Goal: Transaction & Acquisition: Book appointment/travel/reservation

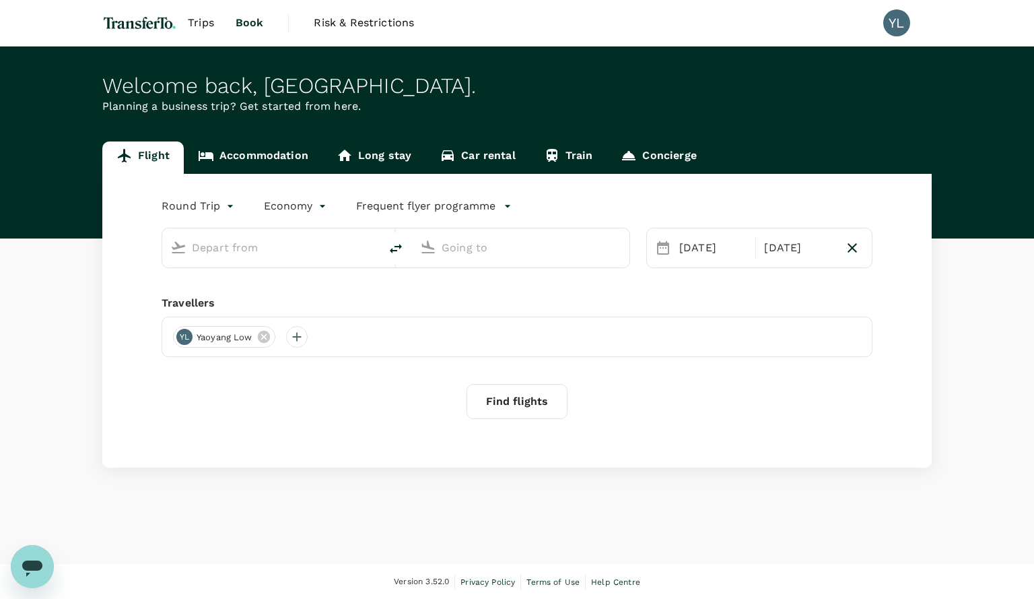
click at [280, 250] on input "text" at bounding box center [272, 247] width 160 height 21
type input "[GEOGRAPHIC_DATA] (XSP)"
type input "Sultan [PERSON_NAME] [PERSON_NAME] (SZB)"
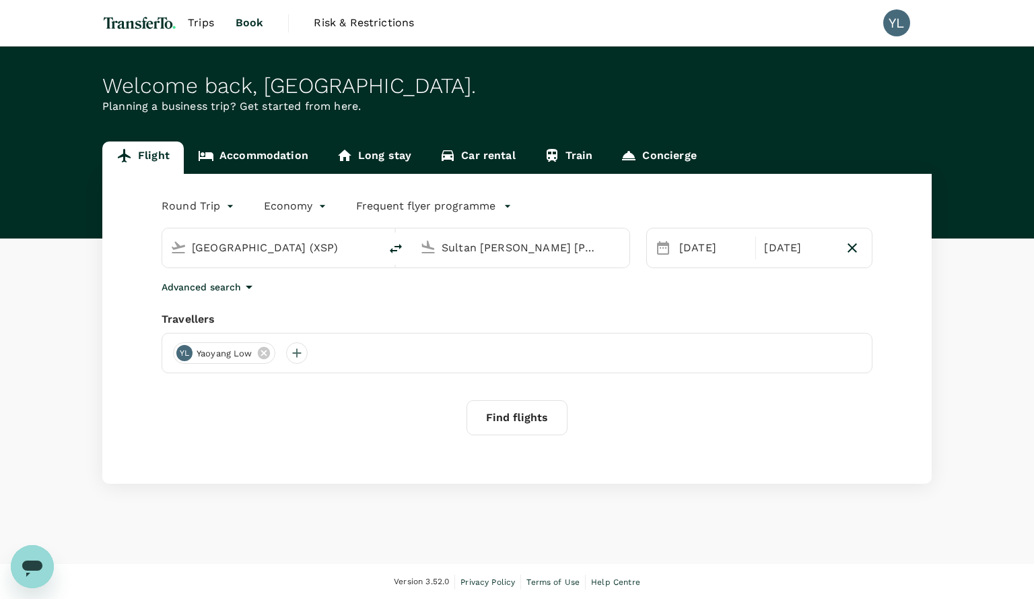
type input "[GEOGRAPHIC_DATA] (XSP)s"
type input "[GEOGRAPHIC_DATA] (XSP)"
type input "Sultan [PERSON_NAME] [PERSON_NAME] (SZB)"
type input "S"
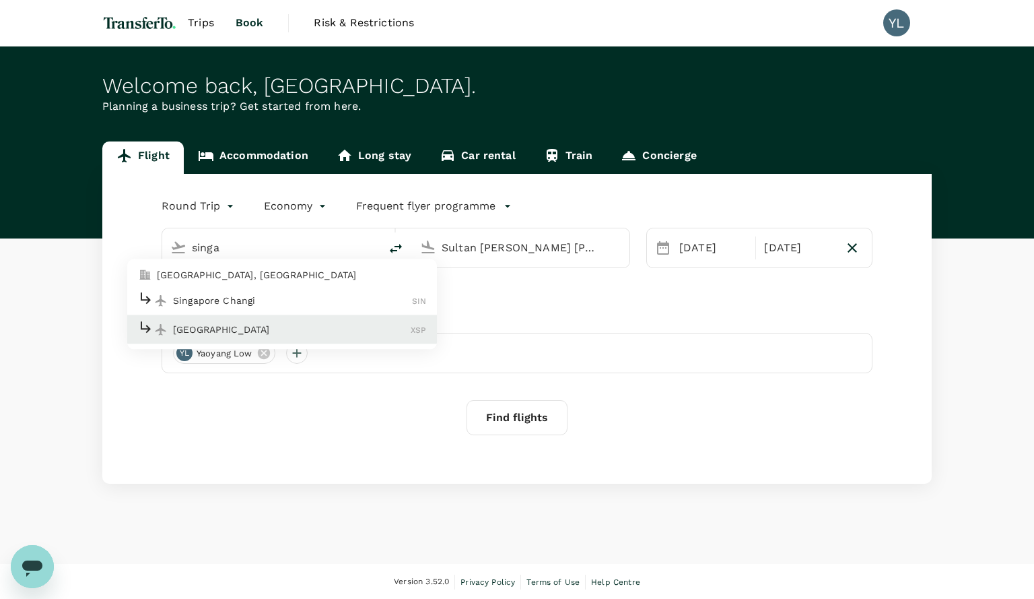
click at [255, 302] on p "Singapore Changi" at bounding box center [292, 300] width 239 height 13
type input "Singapore Changi (SIN)"
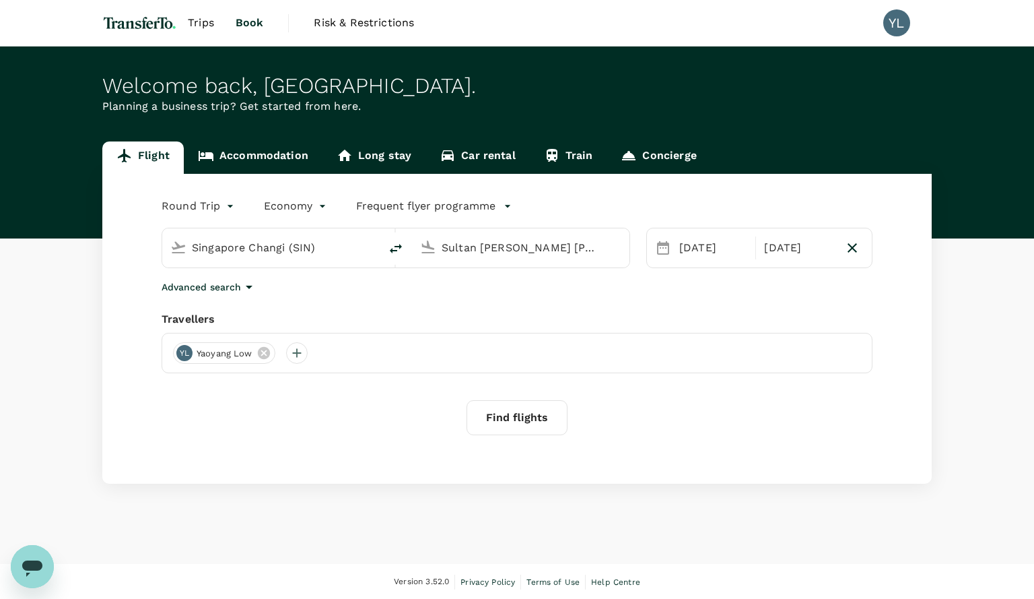
click at [498, 246] on input "Sultan [PERSON_NAME] [PERSON_NAME] (SZB)" at bounding box center [522, 247] width 160 height 21
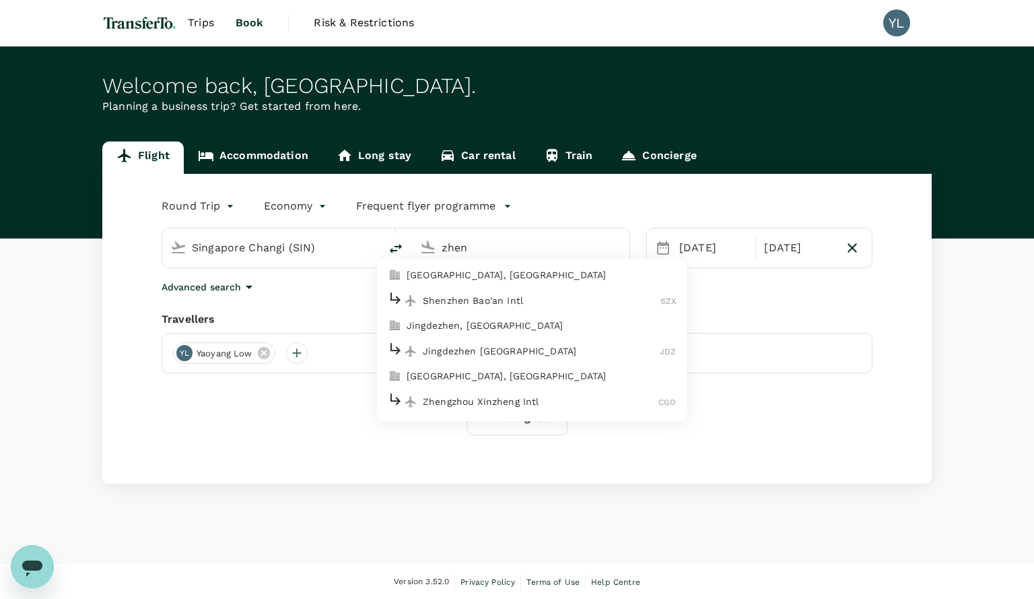
click at [494, 271] on p "[GEOGRAPHIC_DATA], [GEOGRAPHIC_DATA]" at bounding box center [541, 275] width 269 height 13
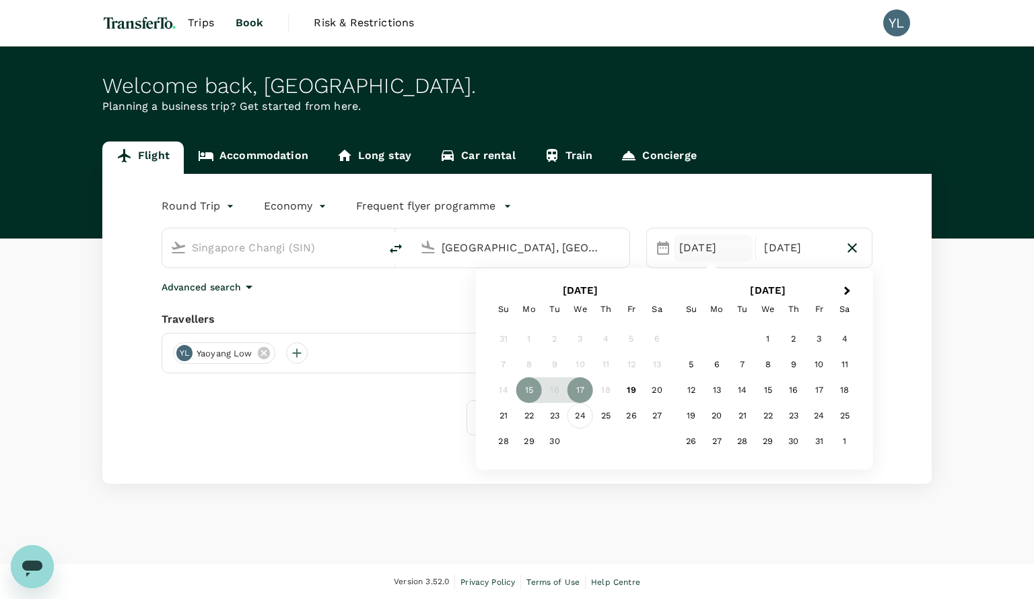
type input "[GEOGRAPHIC_DATA], [GEOGRAPHIC_DATA] (any)"
click at [583, 417] on div "24" at bounding box center [581, 416] width 26 height 26
click at [632, 414] on div "26" at bounding box center [632, 416] width 26 height 26
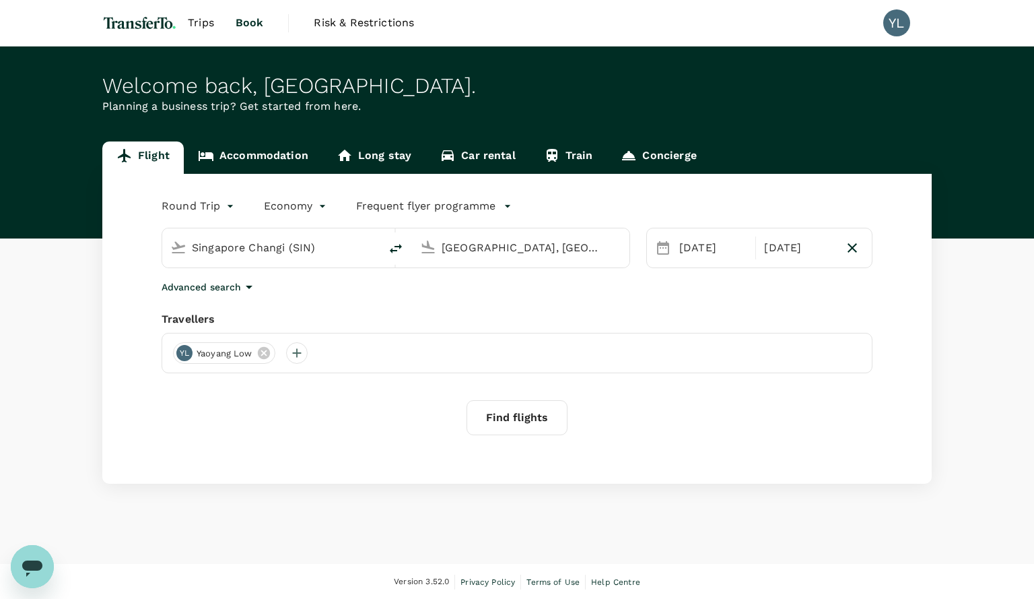
click at [514, 419] on button "Find flights" at bounding box center [517, 417] width 101 height 35
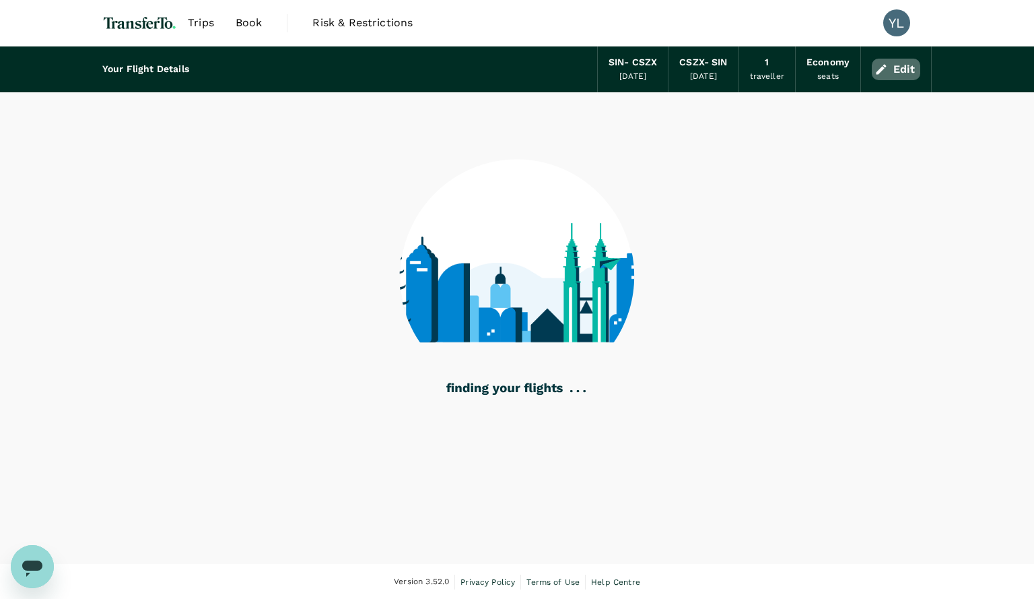
click at [894, 66] on button "Edit" at bounding box center [896, 70] width 48 height 22
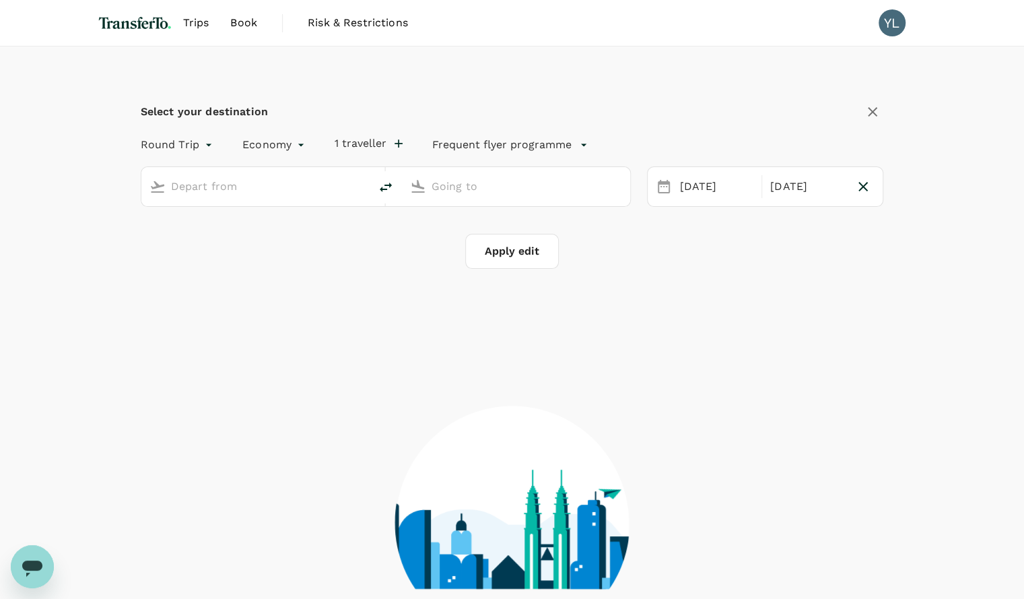
type input "Singapore Changi (SIN)"
type input "[GEOGRAPHIC_DATA], [GEOGRAPHIC_DATA] (any)"
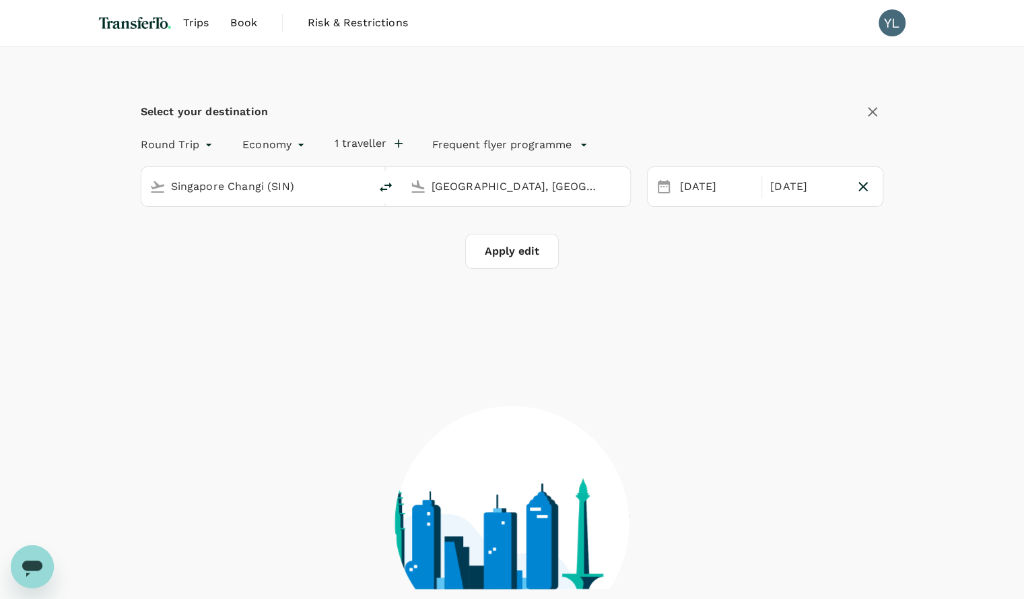
click at [270, 140] on body "Trips Book Risk & Restrictions YL Select your destination Round Trip roundtrip …" at bounding box center [512, 374] width 1024 height 748
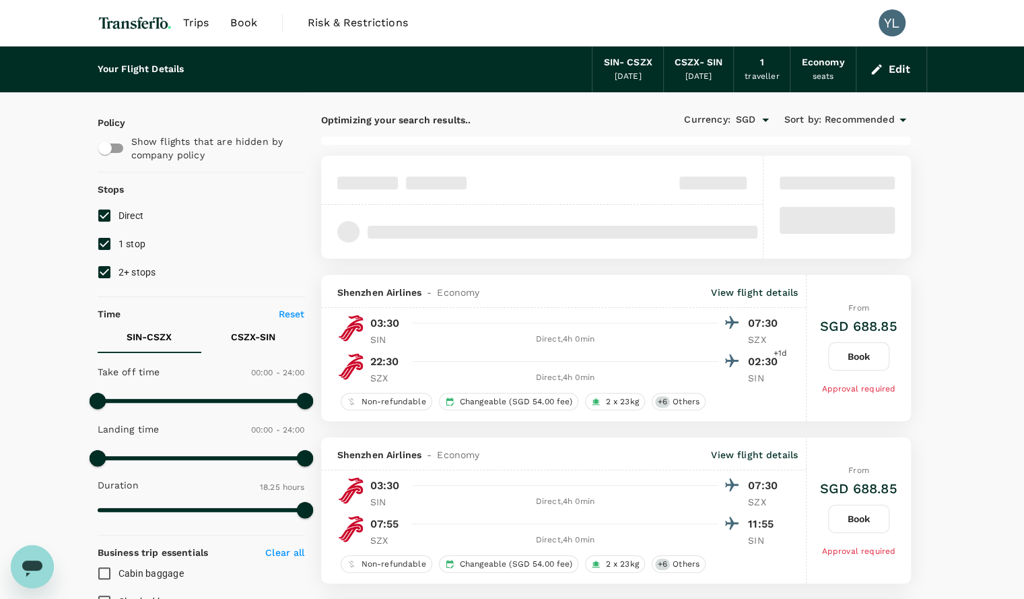
type input "1380"
click at [886, 69] on button "Edit" at bounding box center [891, 70] width 48 height 22
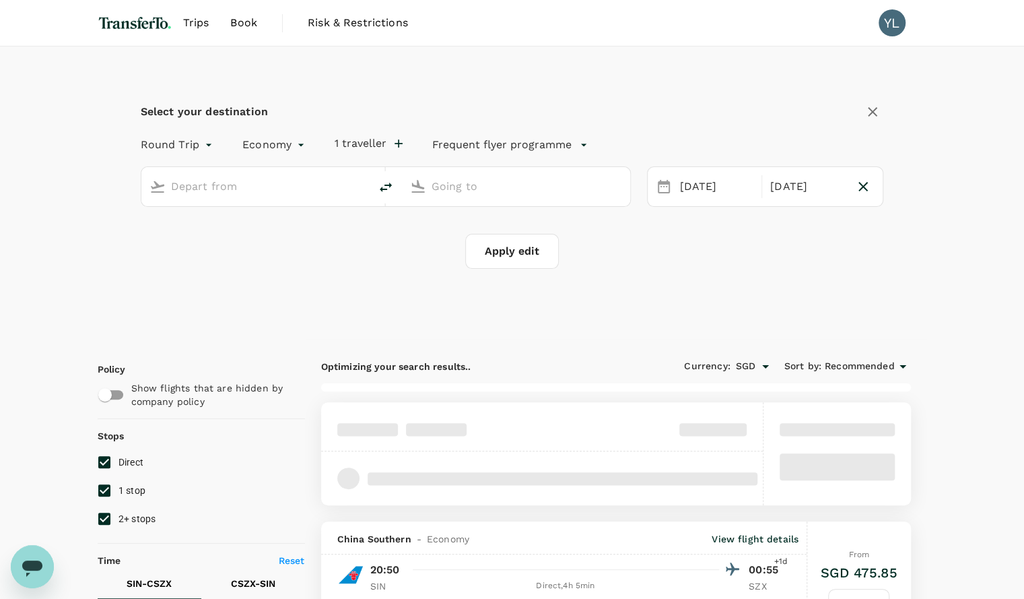
type input "Singapore Changi (SIN)"
type input "[GEOGRAPHIC_DATA], [GEOGRAPHIC_DATA] (any)"
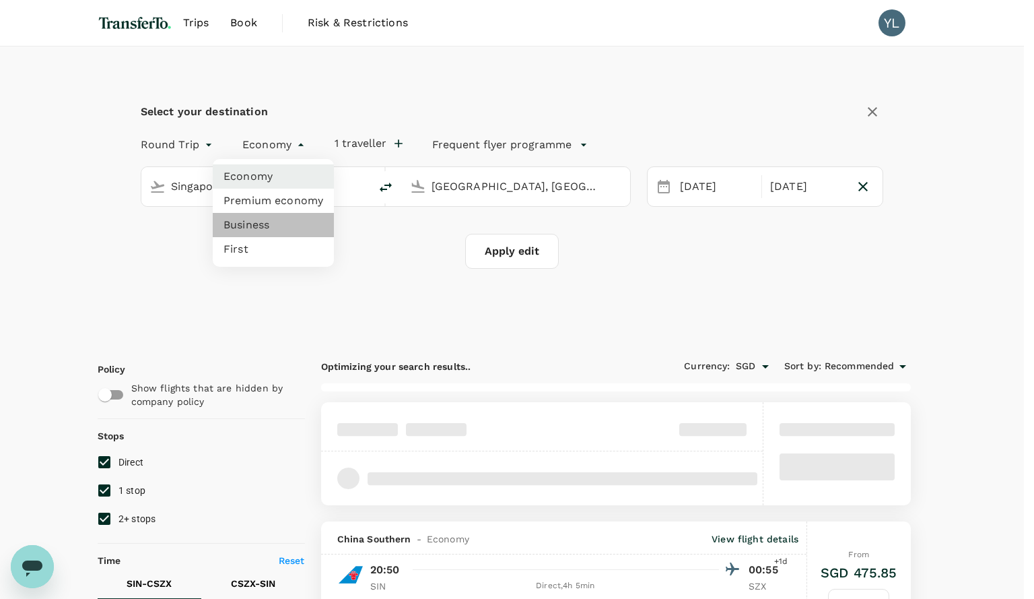
click at [259, 221] on li "Business" at bounding box center [273, 225] width 121 height 24
type input "business"
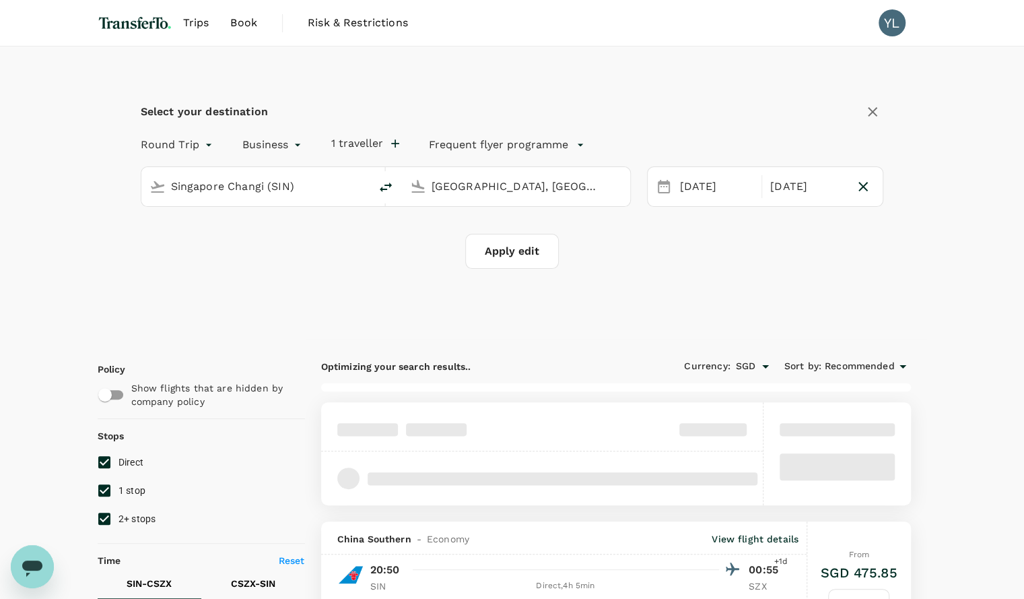
click at [497, 251] on button "Apply edit" at bounding box center [512, 251] width 94 height 35
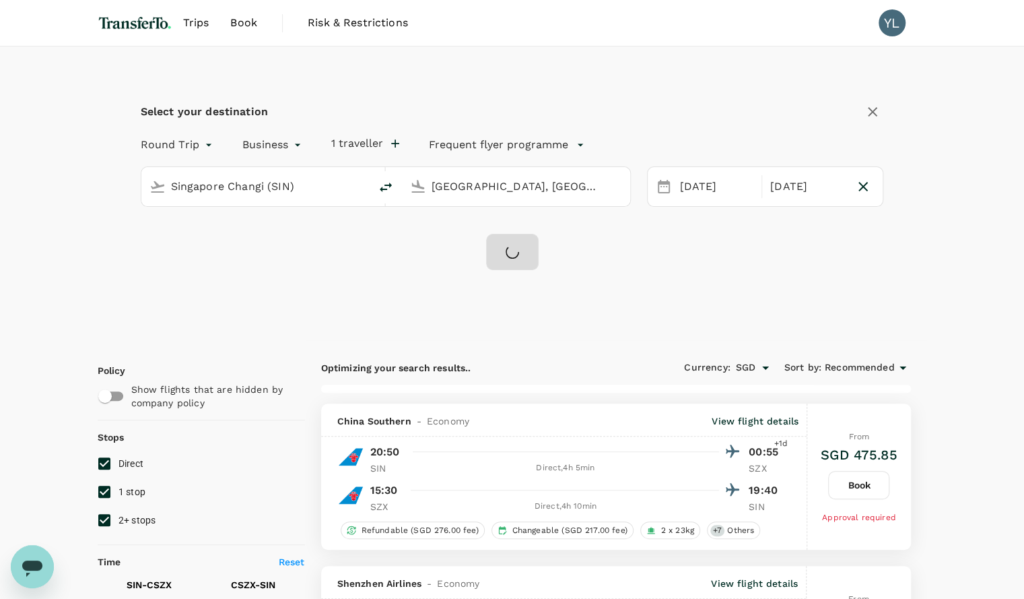
checkbox input "false"
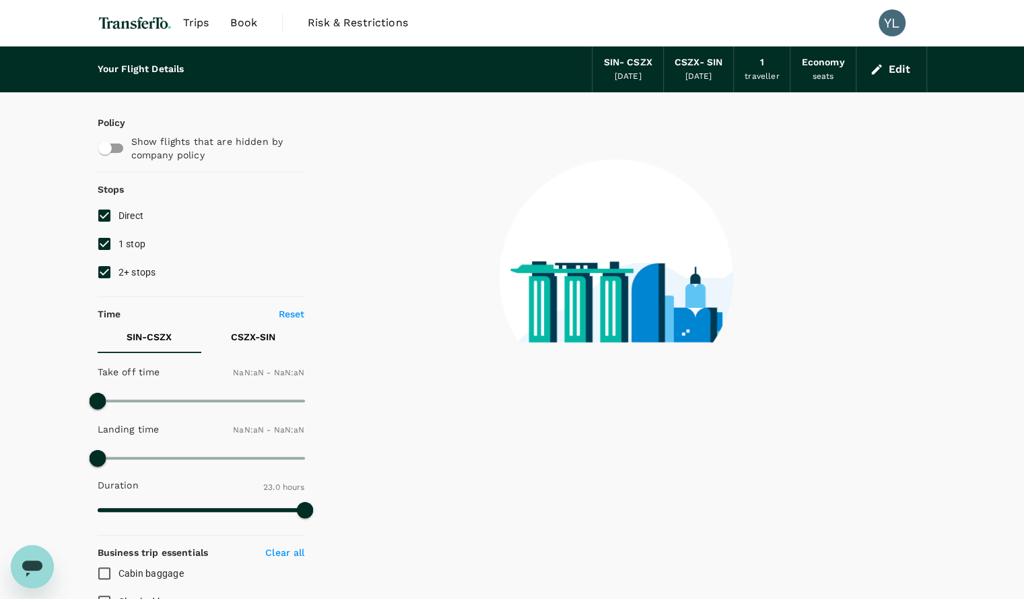
type input "1440"
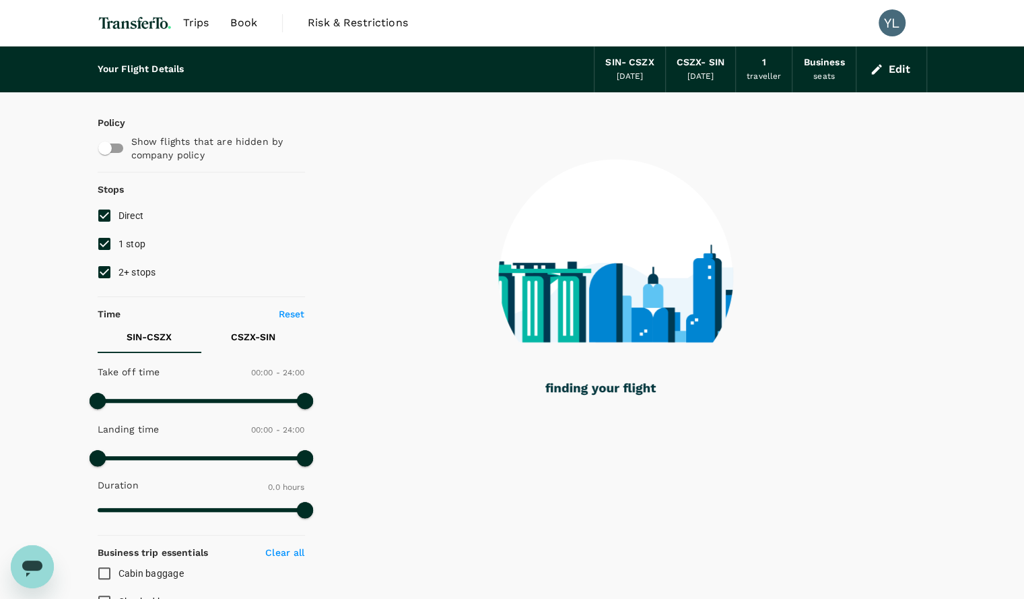
click at [105, 247] on input "1 stop" at bounding box center [104, 244] width 28 height 28
checkbox input "false"
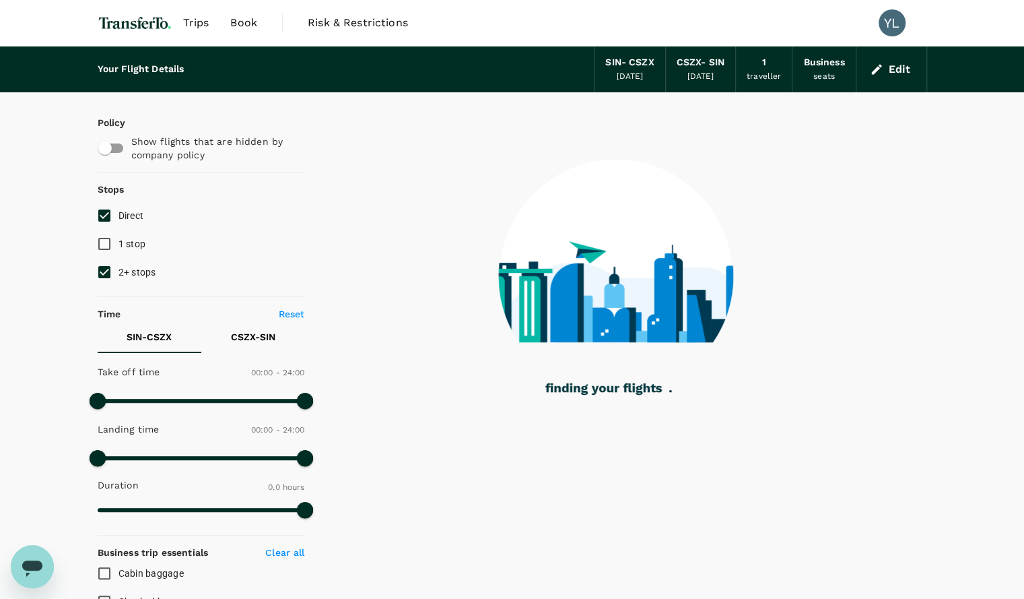
click at [106, 275] on input "2+ stops" at bounding box center [104, 272] width 28 height 28
checkbox input "false"
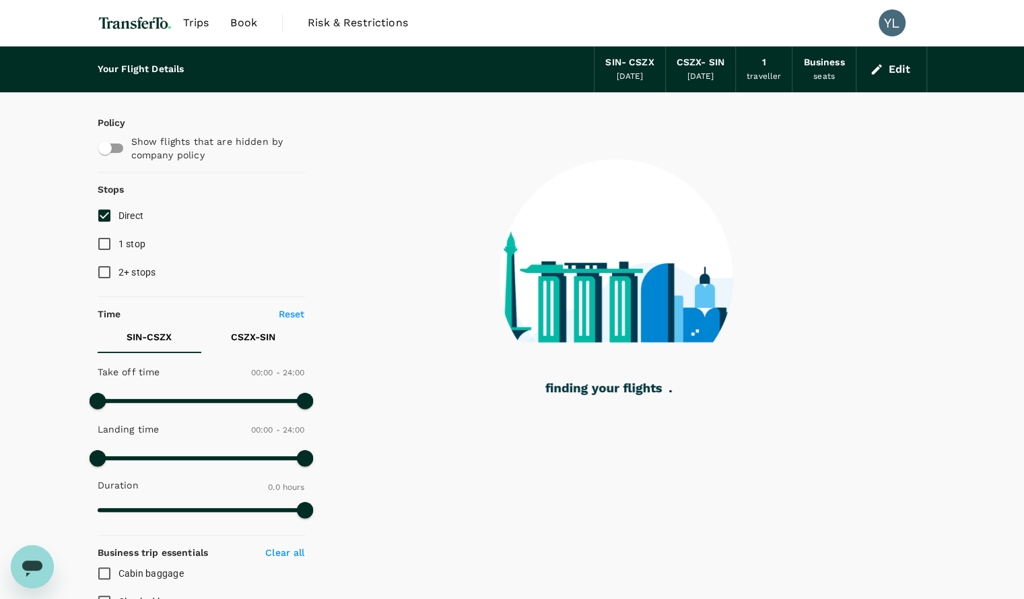
type input "1275"
checkbox input "true"
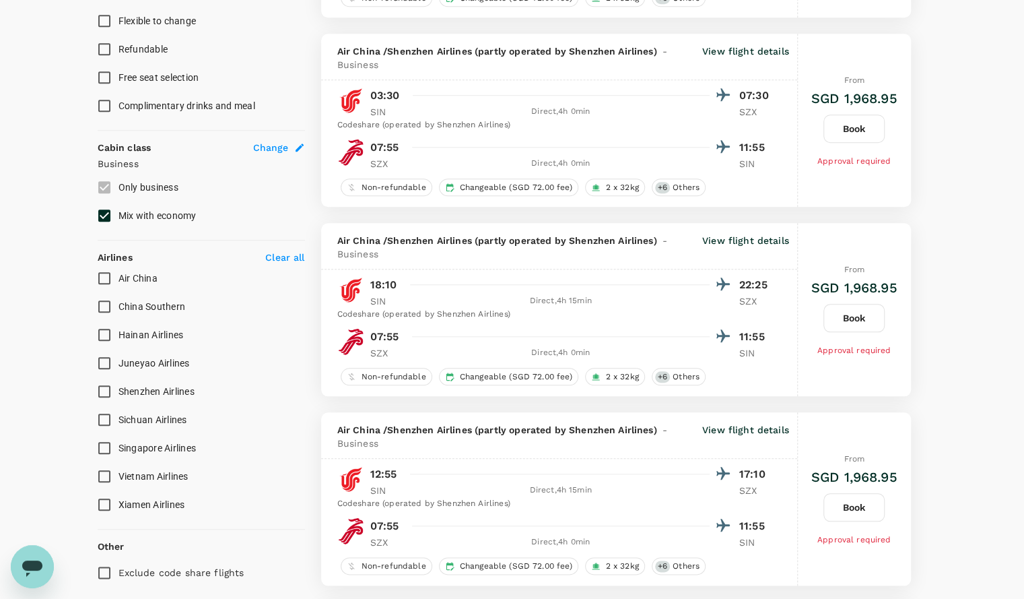
scroll to position [205, 0]
